Goal: Transaction & Acquisition: Download file/media

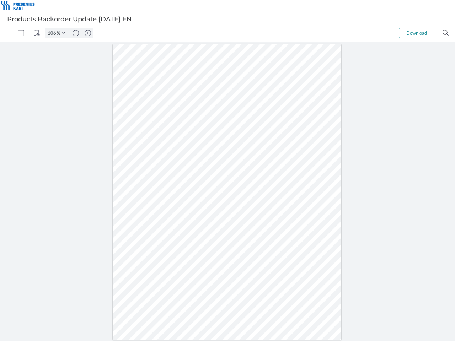
click at [21, 33] on img "Panel" at bounding box center [21, 33] width 6 height 6
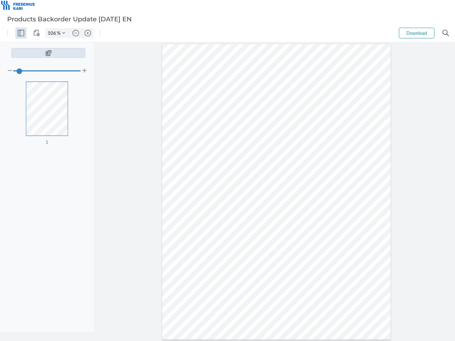
click at [37, 33] on img "View Controls" at bounding box center [36, 33] width 6 height 6
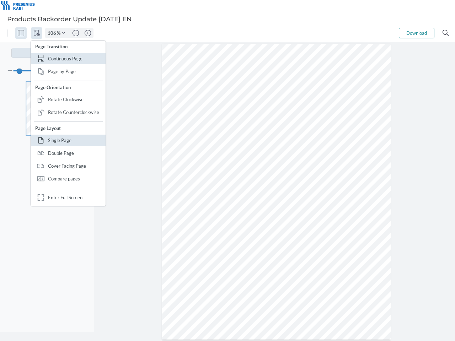
click at [53, 33] on input "106" at bounding box center [50, 33] width 11 height 6
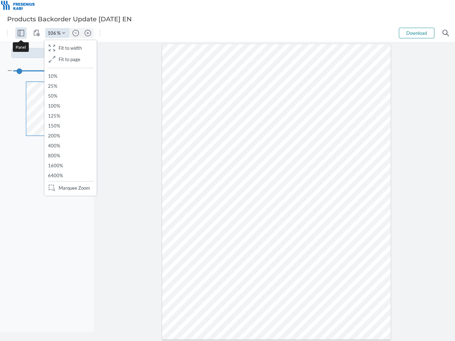
click at [64, 33] on img "Zoom Controls" at bounding box center [63, 33] width 3 height 3
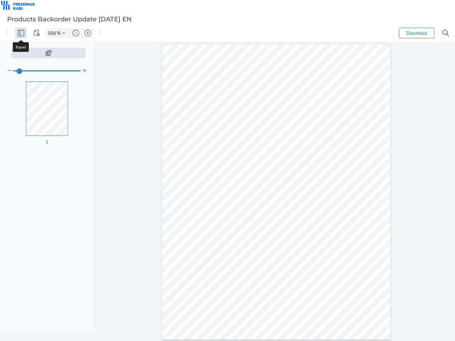
click at [76, 33] on img "Zoom out" at bounding box center [75, 33] width 6 height 6
click at [88, 33] on img "Zoom in" at bounding box center [88, 33] width 6 height 6
type input "106"
click at [416, 33] on button "Download" at bounding box center [416, 33] width 36 height 11
click at [445, 33] on img "Search" at bounding box center [445, 33] width 6 height 6
